Goal: Information Seeking & Learning: Learn about a topic

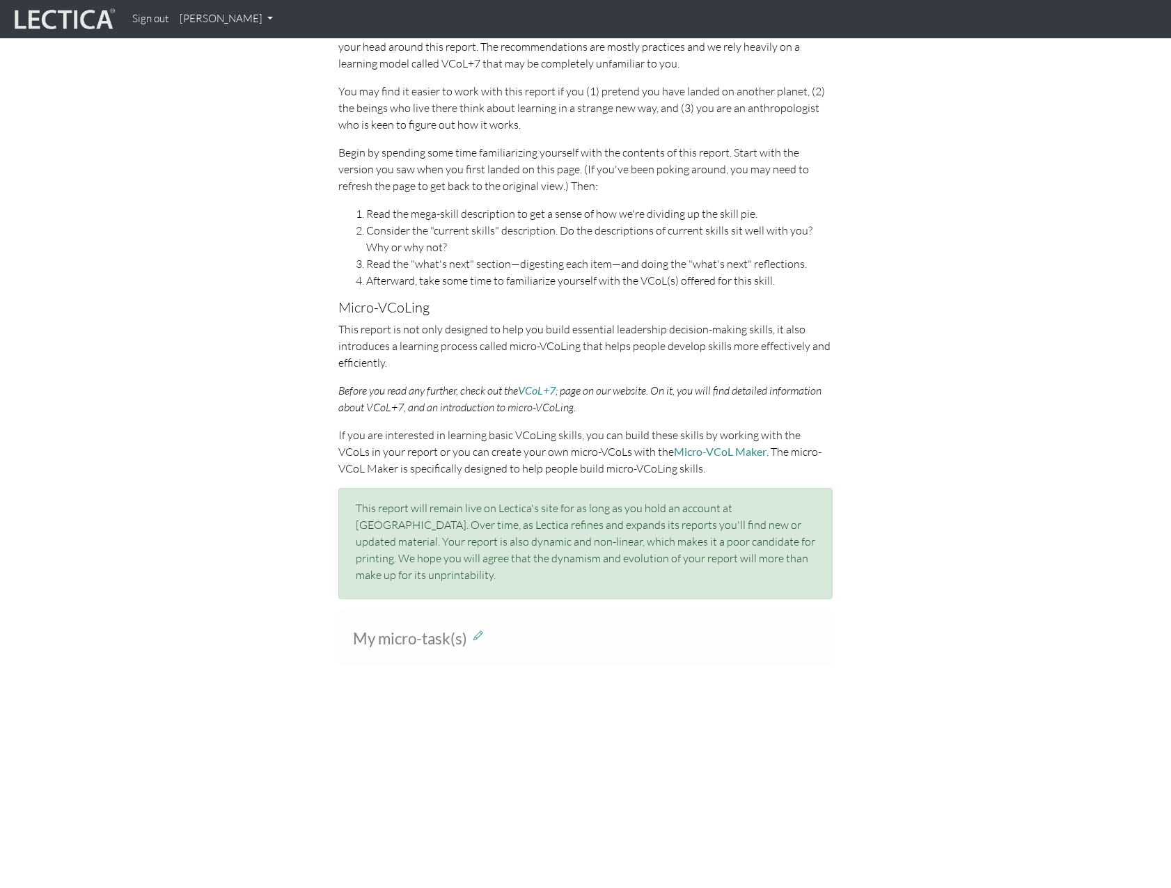
scroll to position [627, 0]
click at [194, 453] on div "Working with this report If you have never taken a Lectical Assessment before, …" at bounding box center [586, 298] width 794 height 627
click at [402, 157] on p "Begin by spending some time familiarizing yourself with the contents of this re…" at bounding box center [585, 170] width 494 height 50
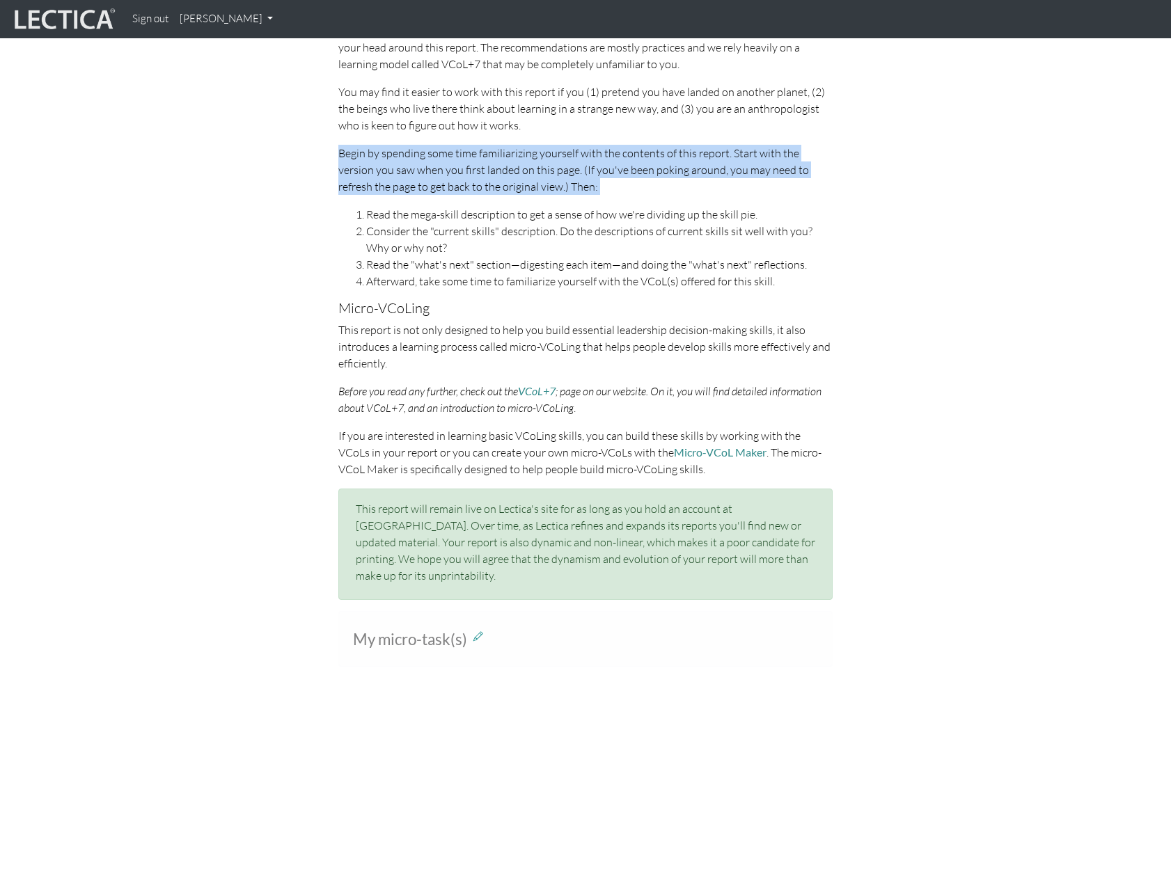
drag, startPoint x: 402, startPoint y: 157, endPoint x: 503, endPoint y: 177, distance: 103.6
click at [503, 177] on p "Begin by spending some time familiarizing yourself with the contents of this re…" at bounding box center [585, 170] width 494 height 50
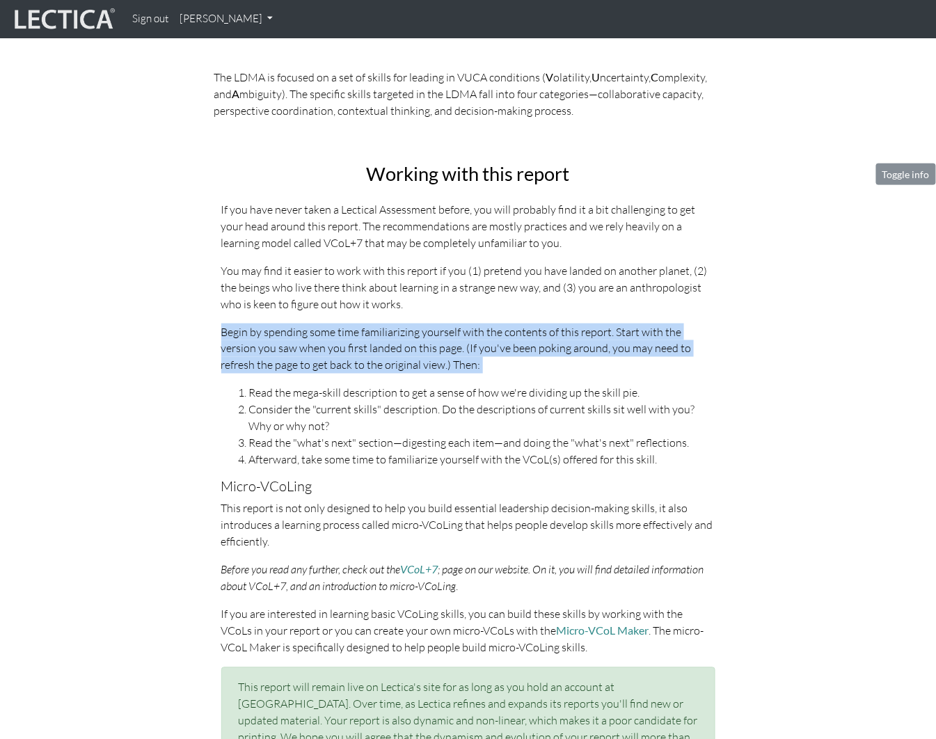
scroll to position [443, 0]
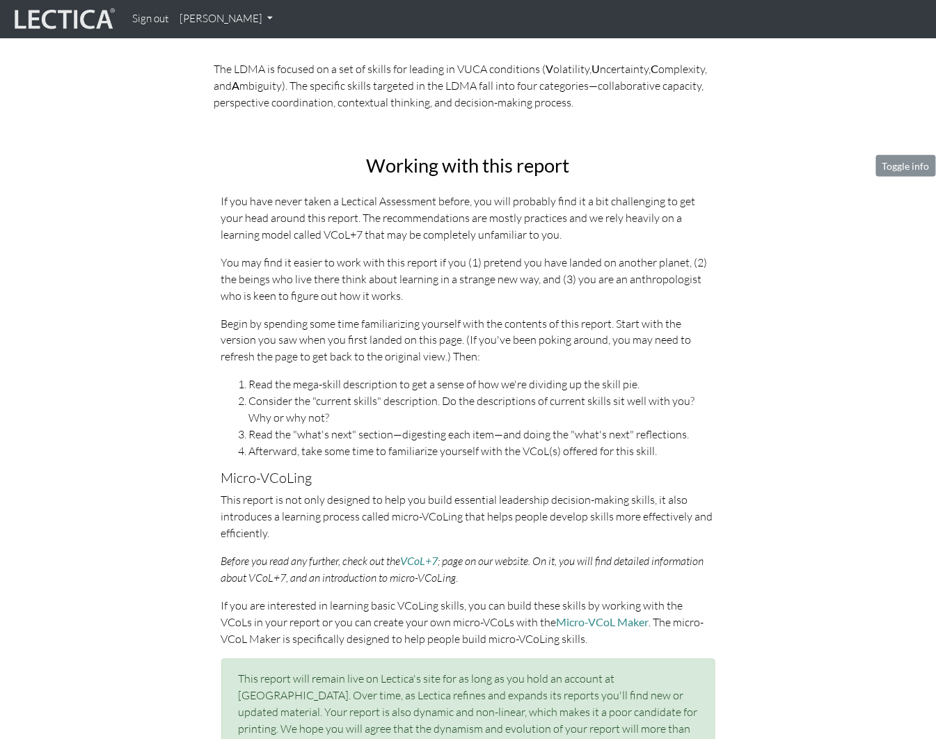
click at [72, 273] on div "Working with this report If you have never taken a Lectical Assessment before, …" at bounding box center [469, 468] width 794 height 627
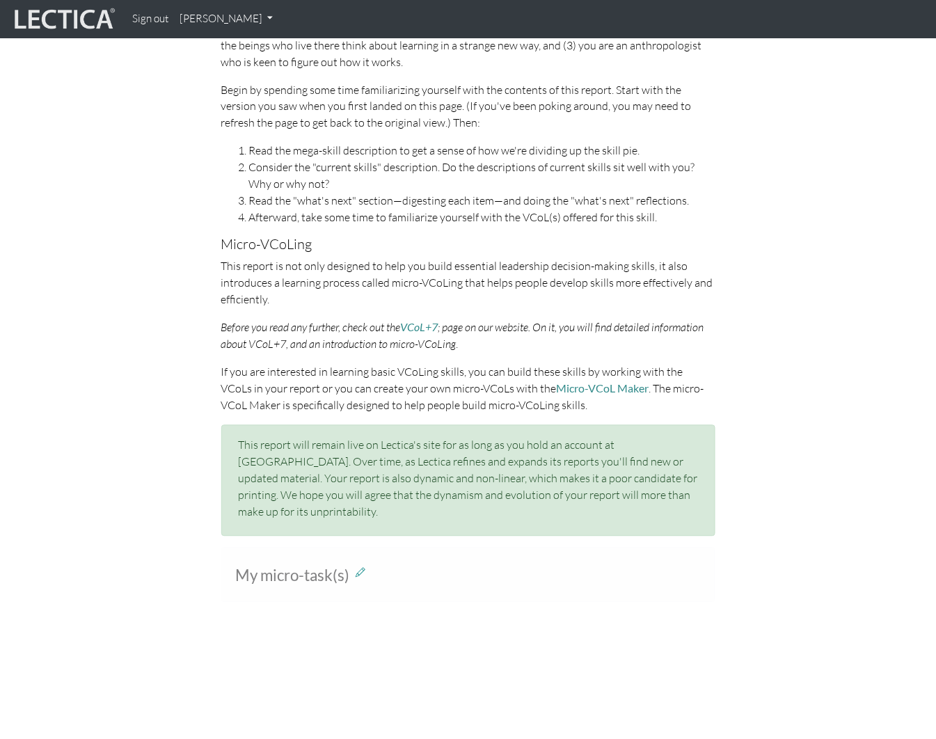
scroll to position [688, 0]
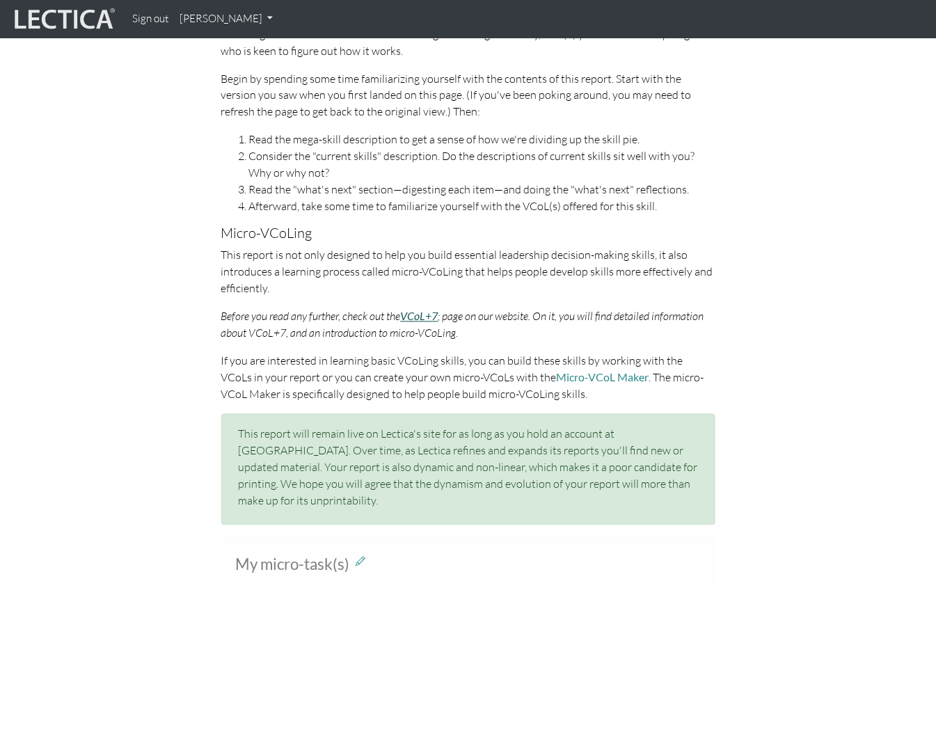
click at [432, 317] on link "VCoL+7" at bounding box center [420, 316] width 38 height 13
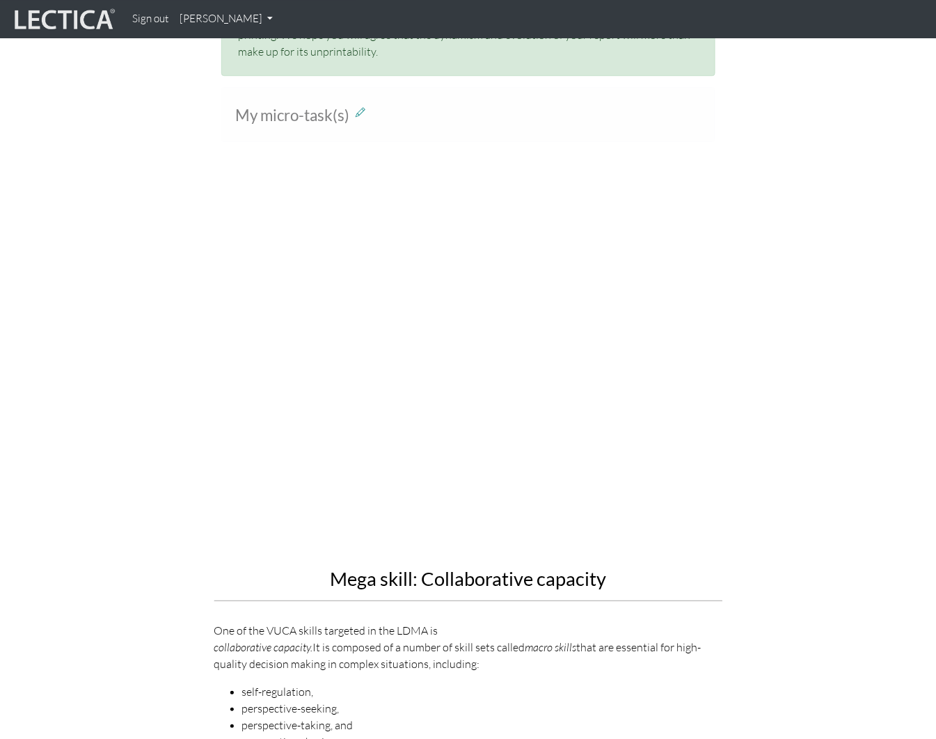
scroll to position [1147, 0]
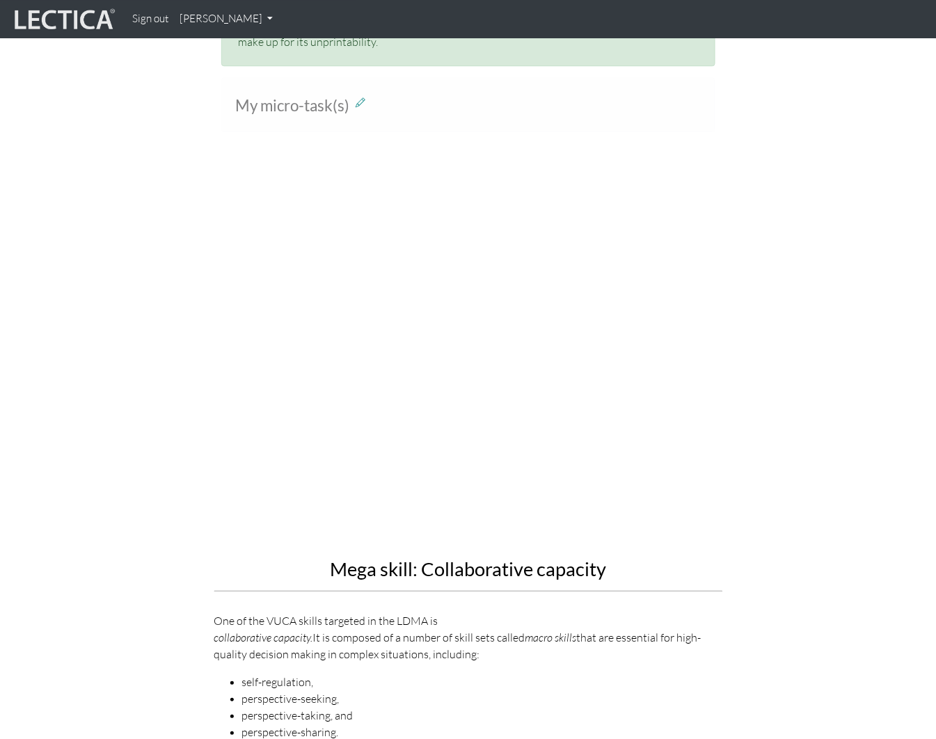
click at [111, 333] on div "Mega skill: Collaborative capacity One of the VUCA skills targeted in the LDMA …" at bounding box center [469, 487] width 794 height 620
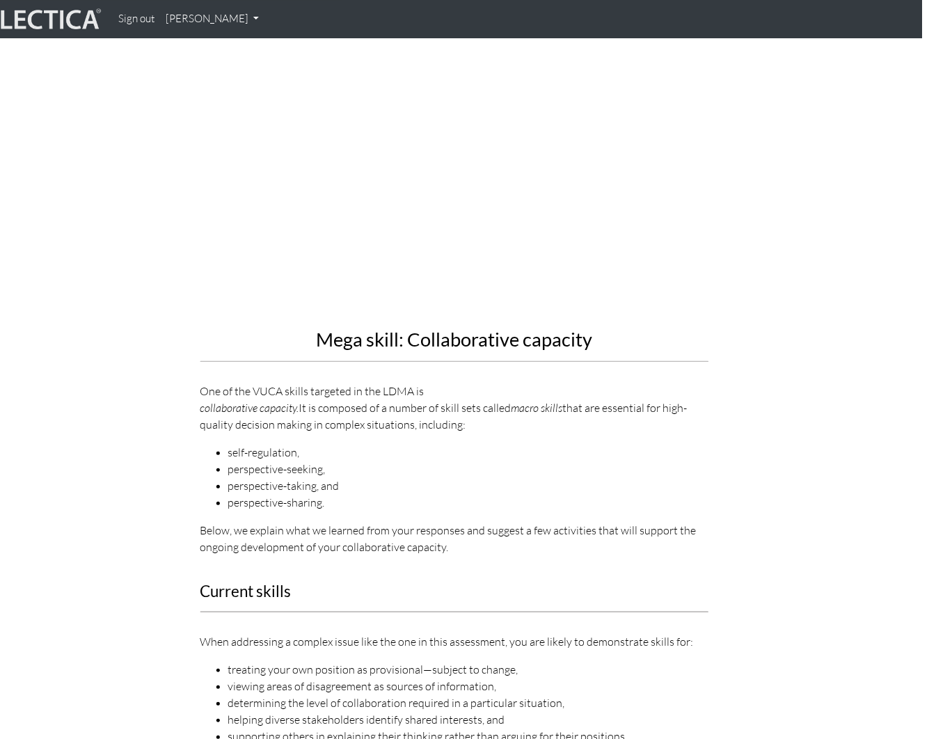
scroll to position [1379, 14]
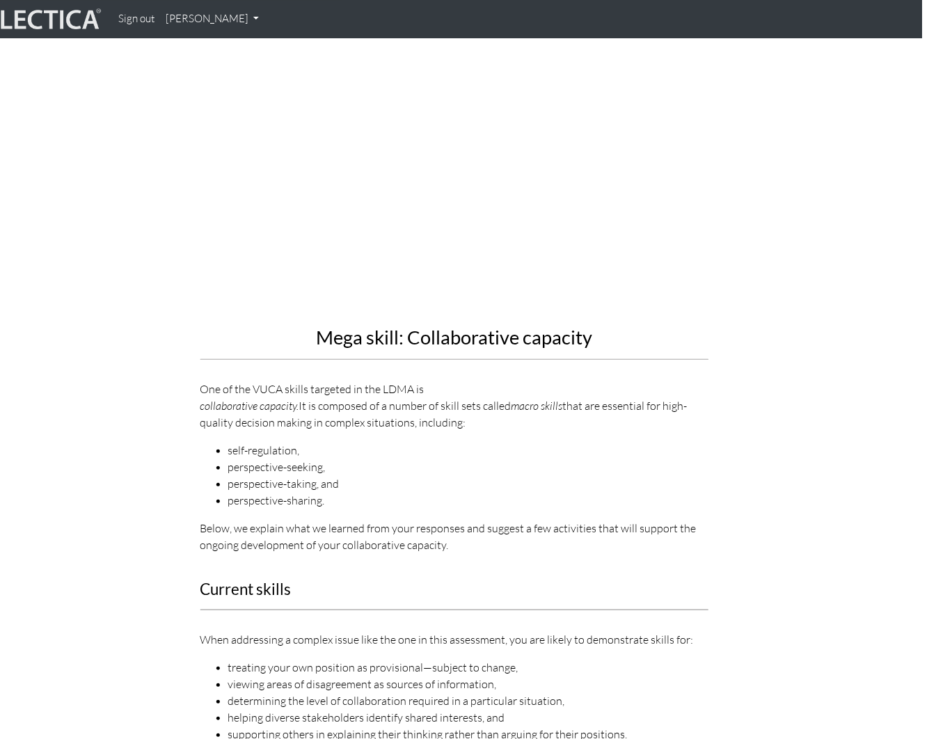
click at [116, 315] on div "Mega skill: Collaborative capacity One of the VUCA skills targeted in the LDMA …" at bounding box center [455, 255] width 794 height 620
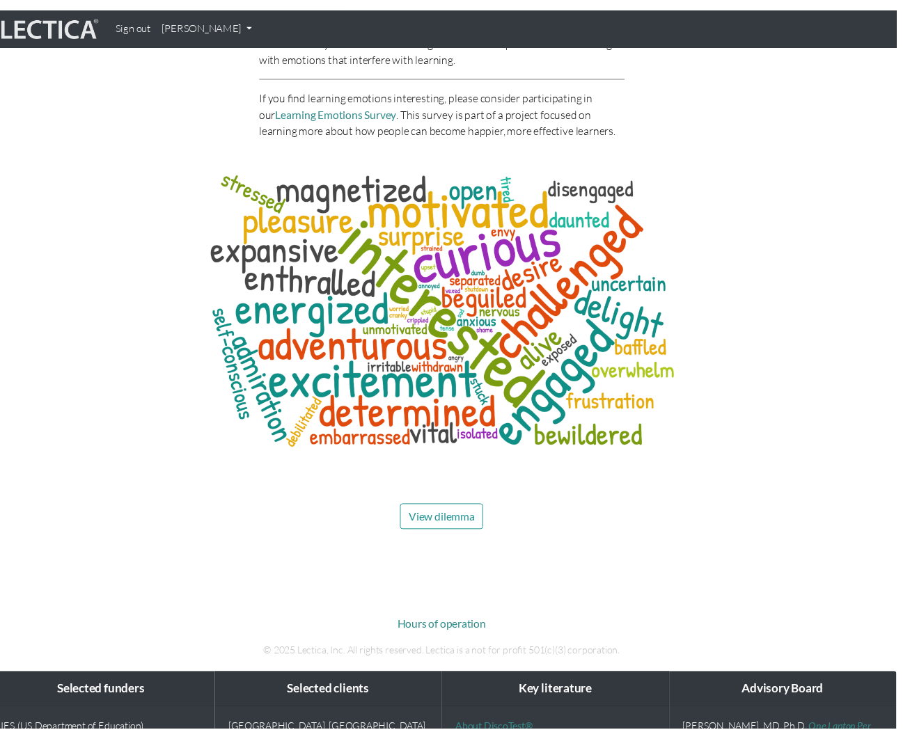
scroll to position [6374, 14]
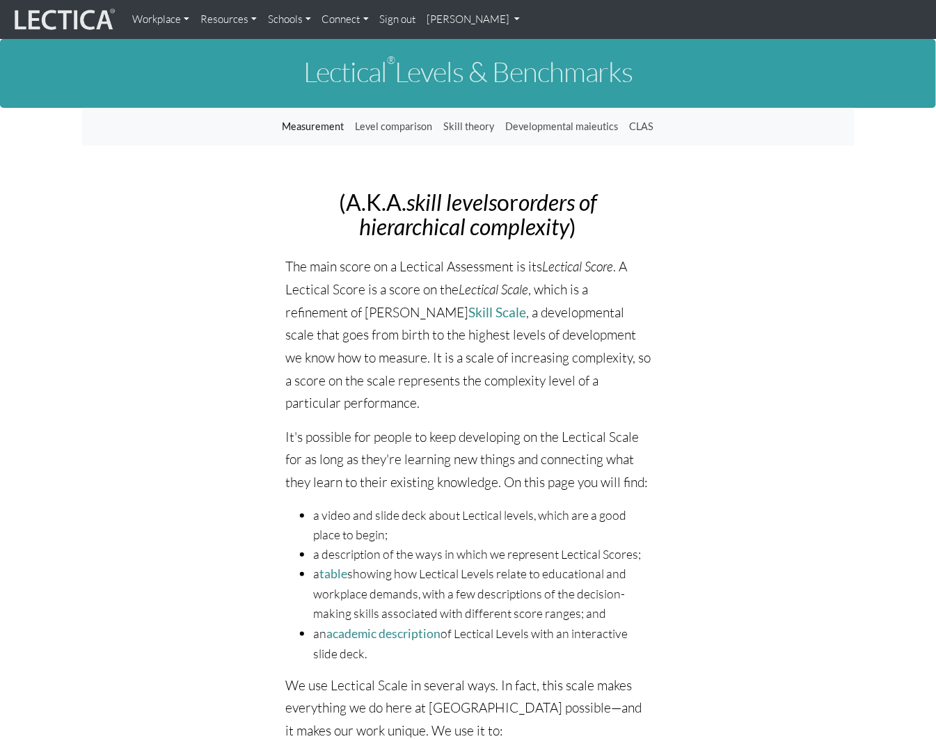
click at [482, 16] on link "[PERSON_NAME]" at bounding box center [474, 20] width 104 height 28
click at [468, 53] on link "My Profile" at bounding box center [492, 51] width 111 height 17
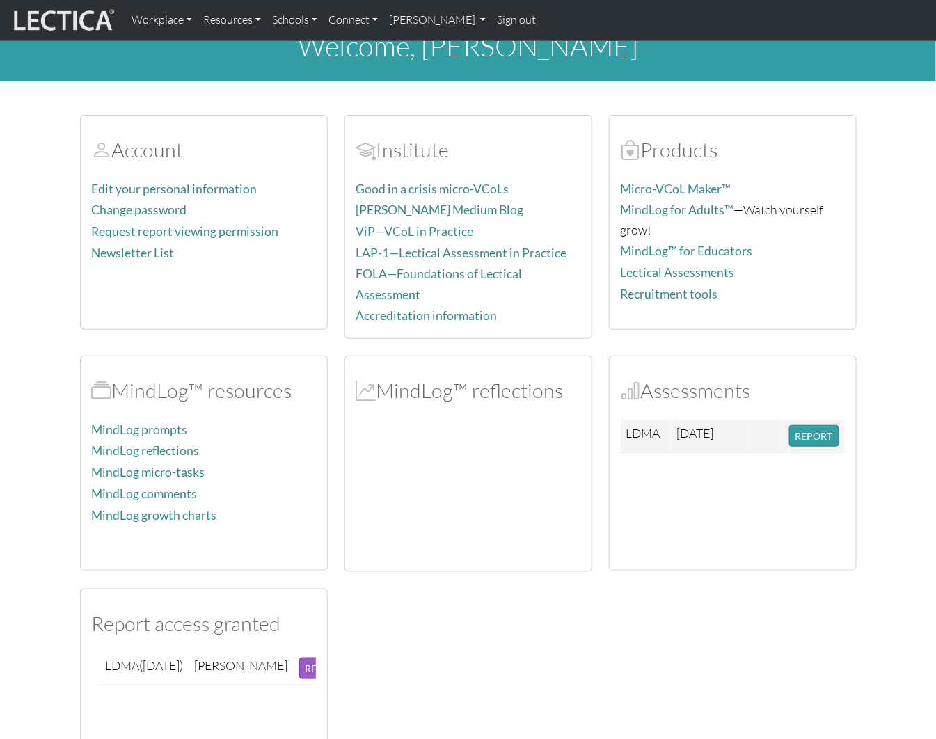
scroll to position [27, 0]
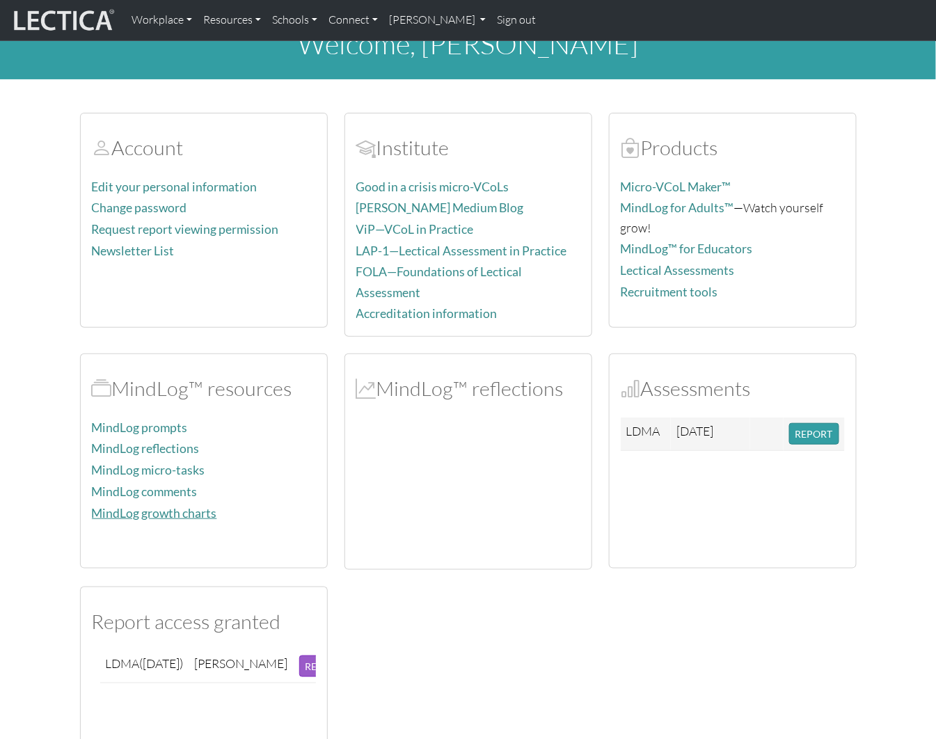
click at [133, 506] on link "MindLog growth charts" at bounding box center [154, 513] width 125 height 15
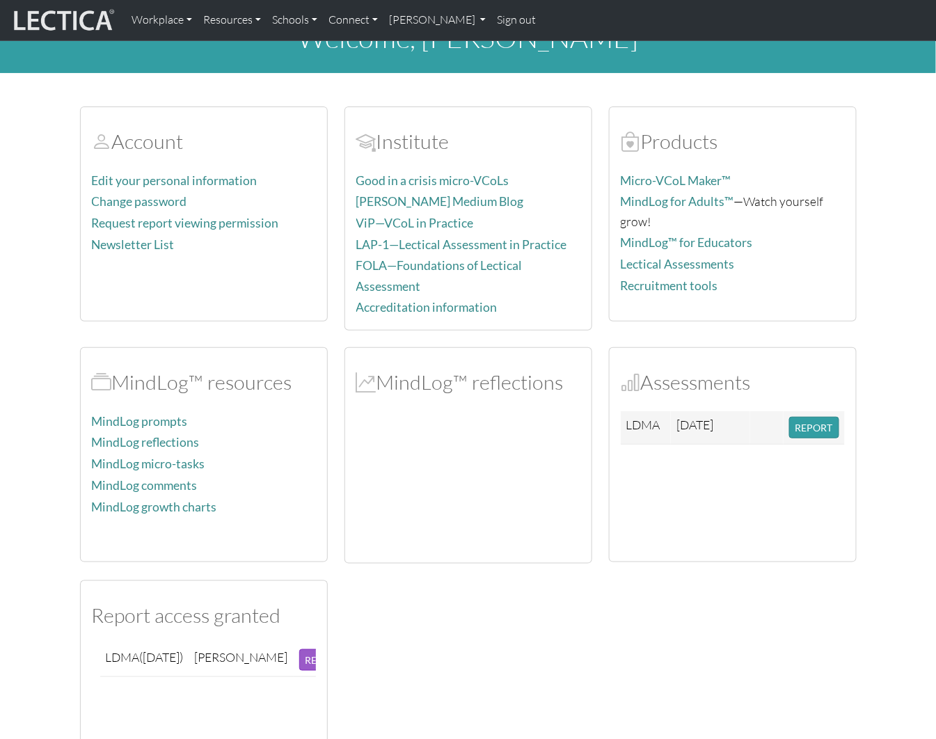
scroll to position [33, 0]
click at [713, 262] on link "Lectical Assessments" at bounding box center [678, 264] width 114 height 15
click at [802, 418] on button "REPORT" at bounding box center [815, 428] width 50 height 22
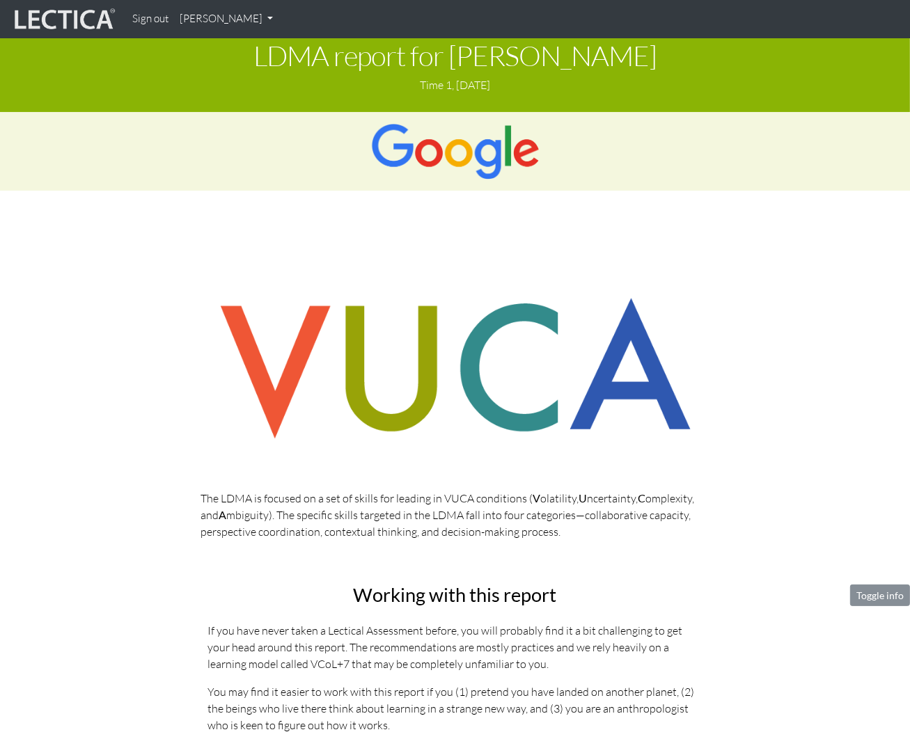
scroll to position [201, 0]
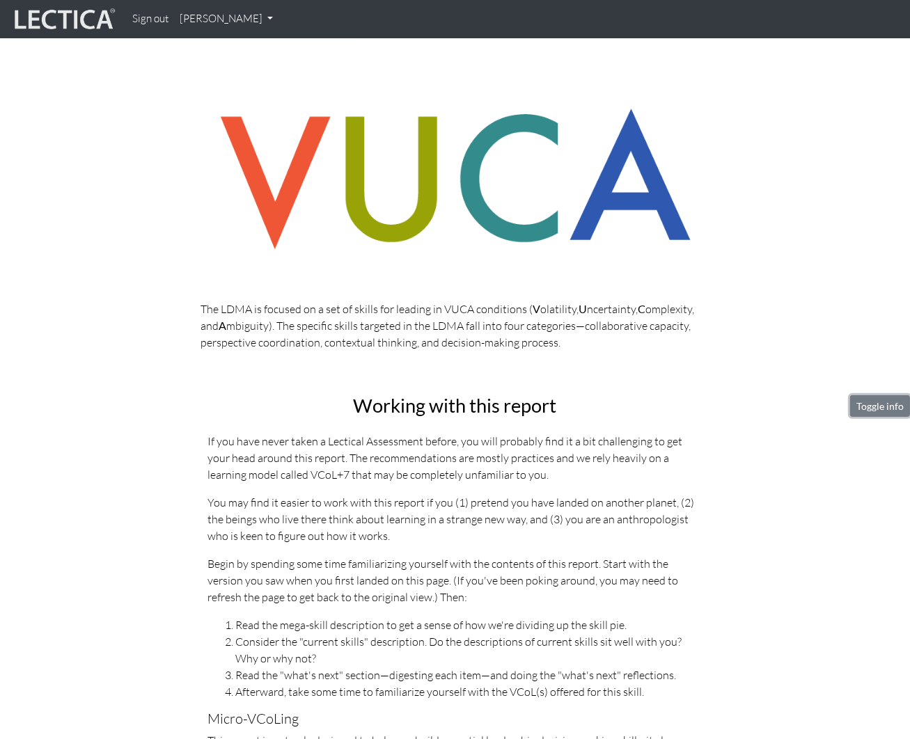
click at [886, 407] on button "Toggle info" at bounding box center [880, 406] width 60 height 22
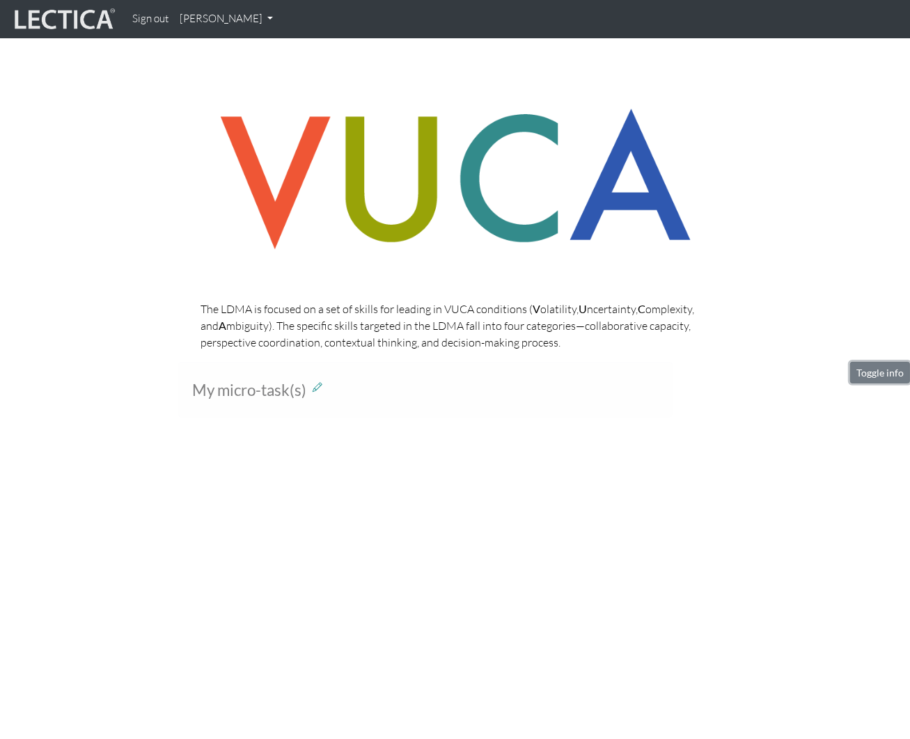
click at [874, 381] on button "Toggle info" at bounding box center [880, 373] width 60 height 22
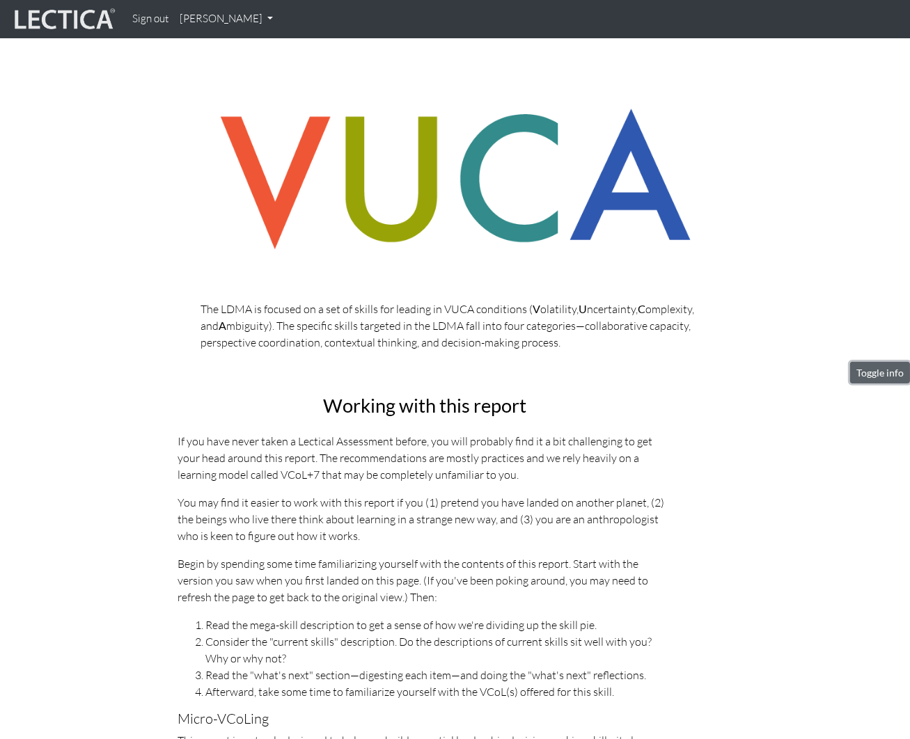
scroll to position [968, 0]
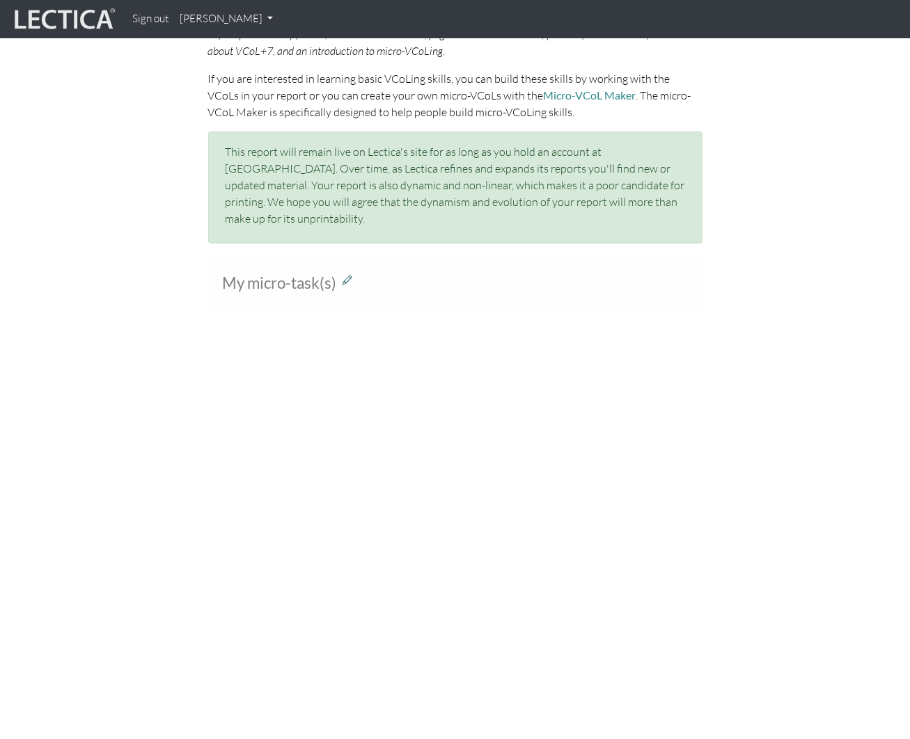
click at [345, 274] on icon at bounding box center [348, 280] width 10 height 12
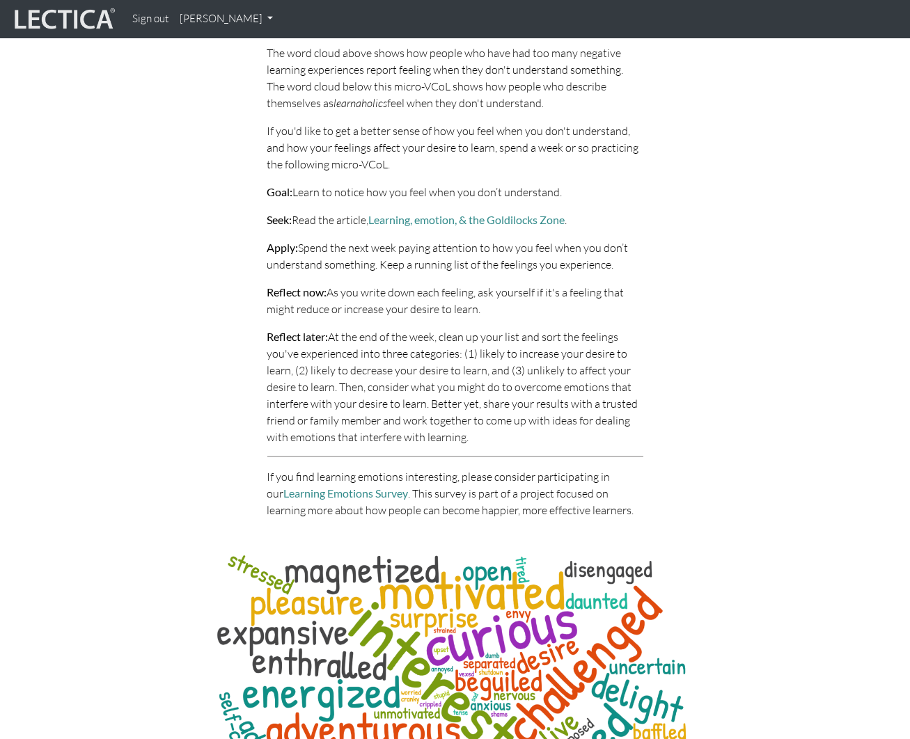
scroll to position [6628, 0]
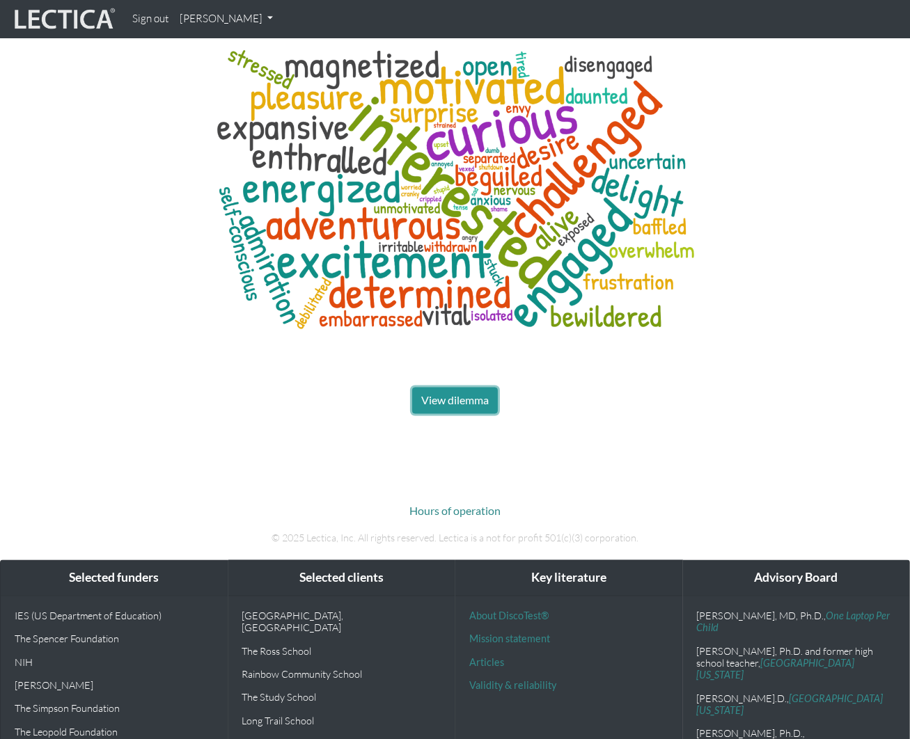
click at [444, 394] on span "View dilemma" at bounding box center [455, 400] width 68 height 13
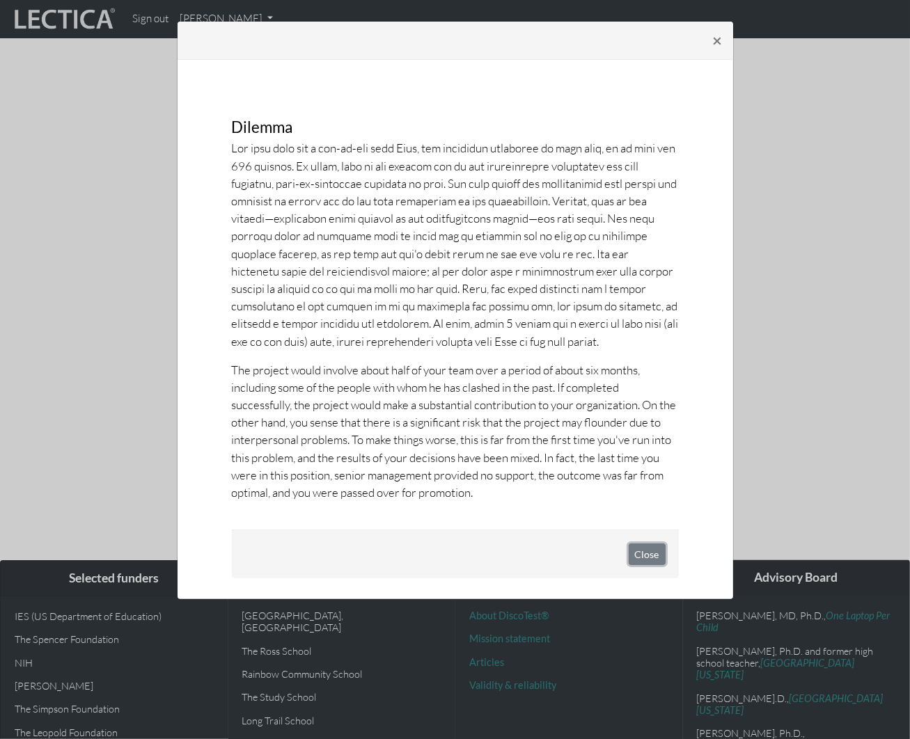
click at [634, 560] on button "Close" at bounding box center [647, 555] width 37 height 22
